Goal: Information Seeking & Learning: Learn about a topic

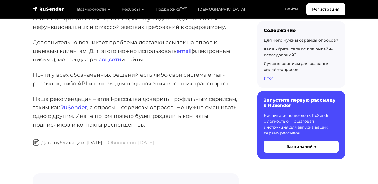
scroll to position [8732, 0]
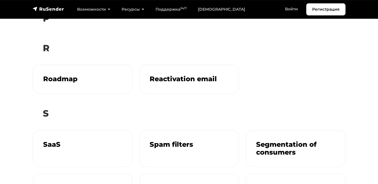
scroll to position [673, 0]
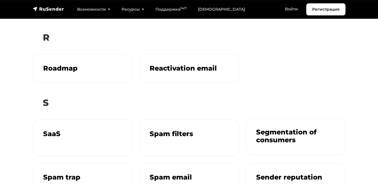
click at [259, 122] on div "Segmentation of consumers" at bounding box center [295, 137] width 99 height 36
